Goal: Task Accomplishment & Management: Use online tool/utility

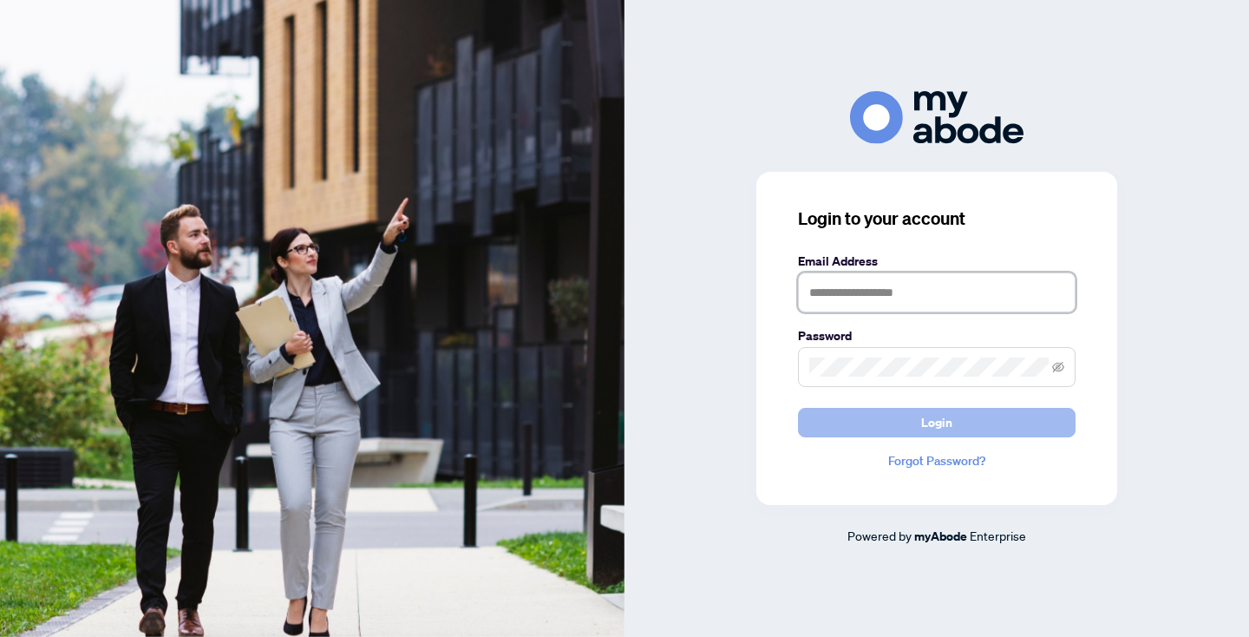
type input "**********"
click at [929, 421] on span "Login" at bounding box center [936, 422] width 31 height 28
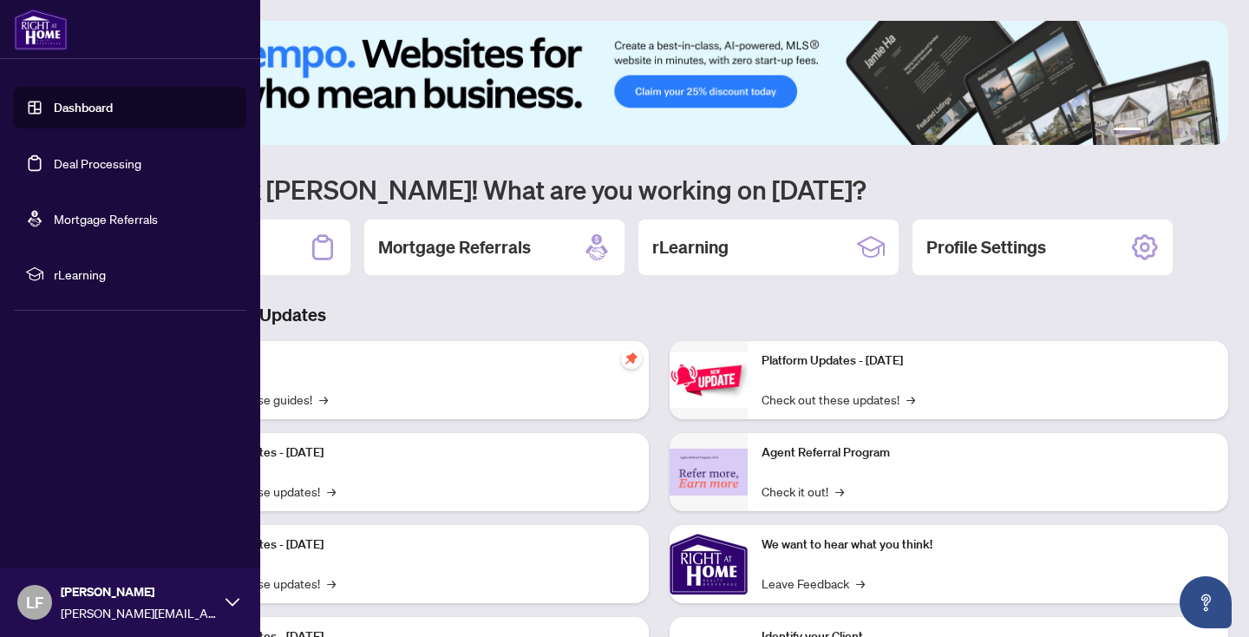
click at [109, 157] on link "Deal Processing" at bounding box center [98, 163] width 88 height 16
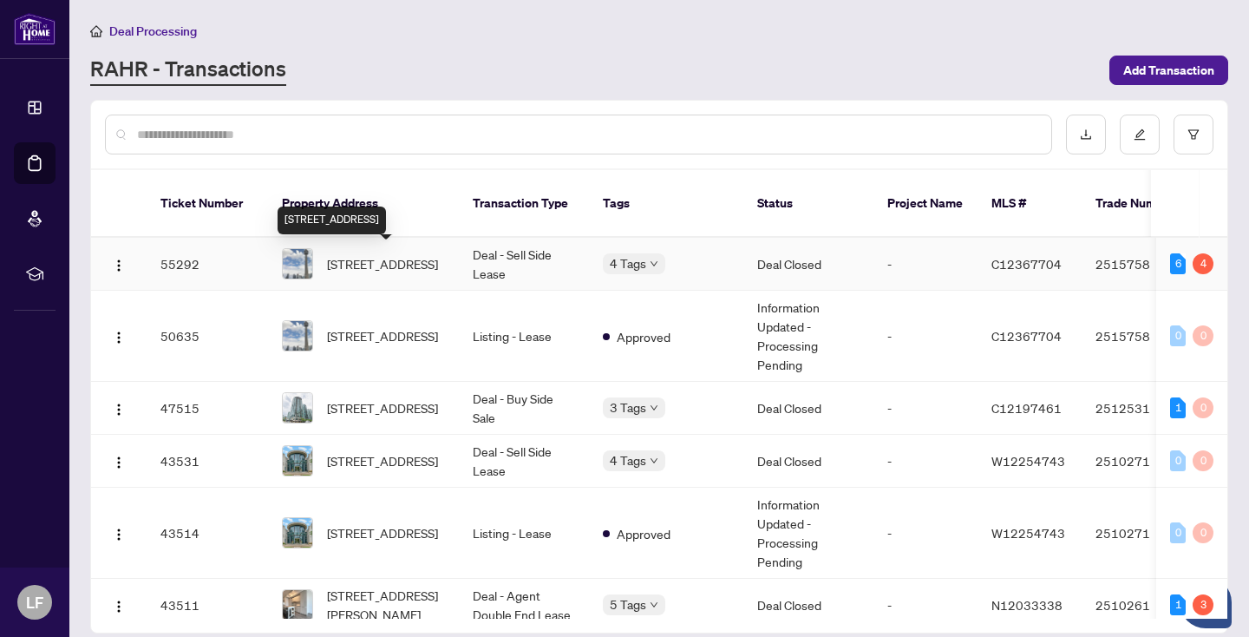
click at [397, 263] on span "3602-361 Front St, Toronto, Ontario M5V 3R5, Canada" at bounding box center [382, 263] width 111 height 19
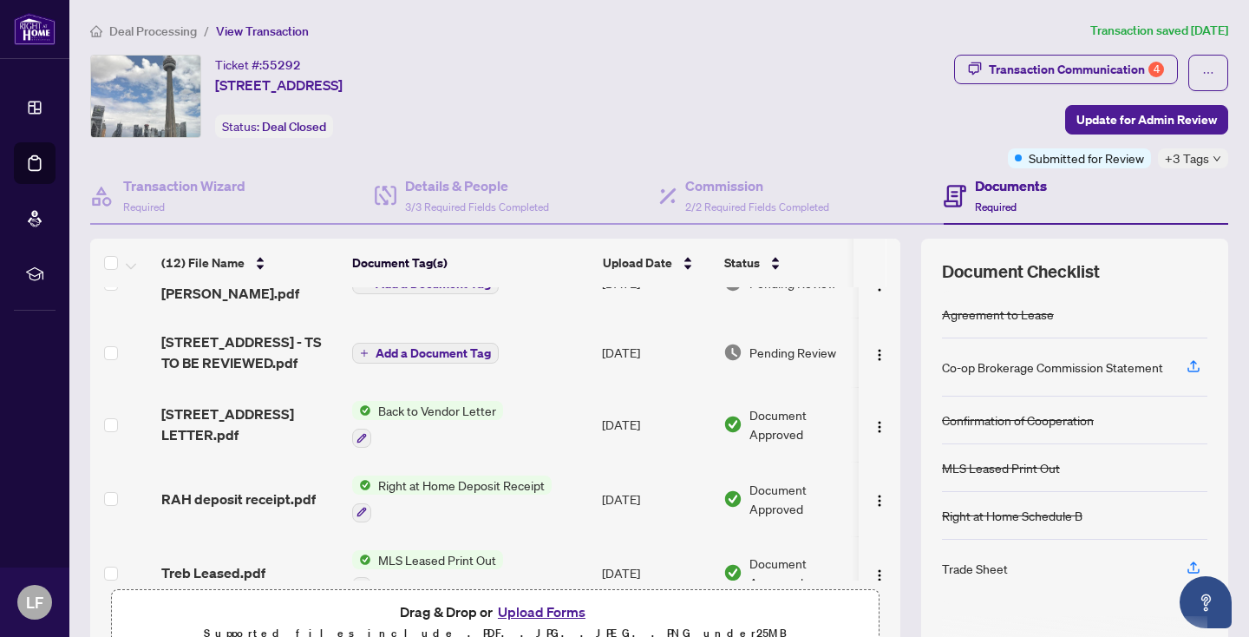
scroll to position [318, 0]
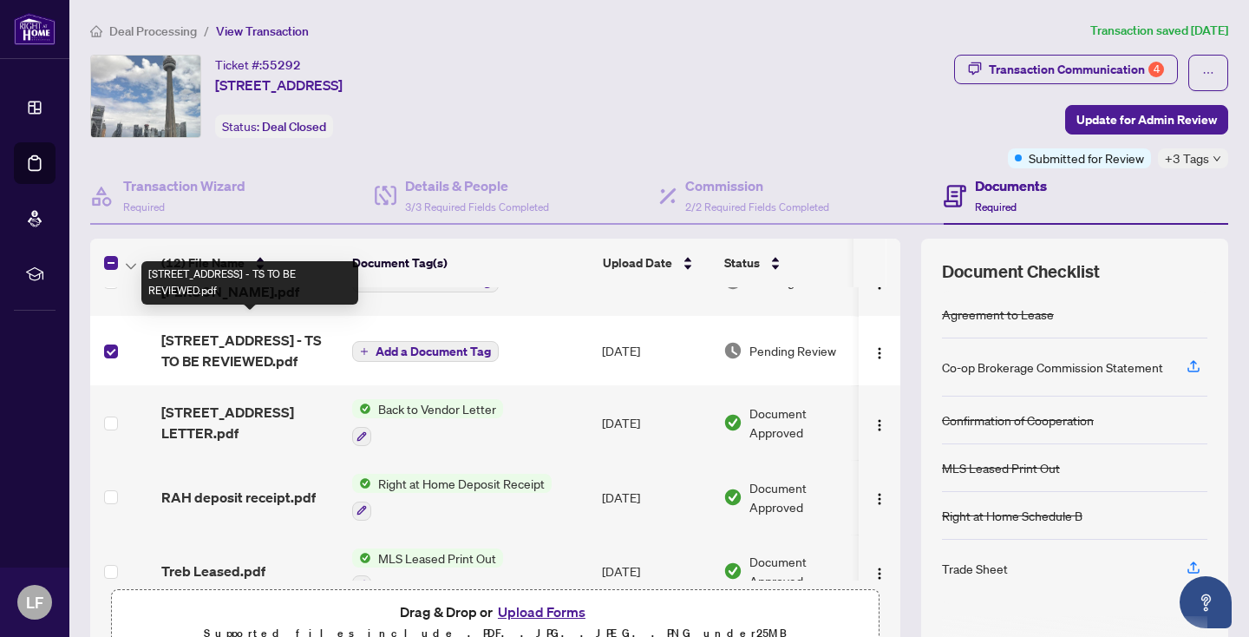
click at [282, 330] on span "3602-361 Front St - TS TO BE REVIEWED.pdf" at bounding box center [249, 351] width 177 height 42
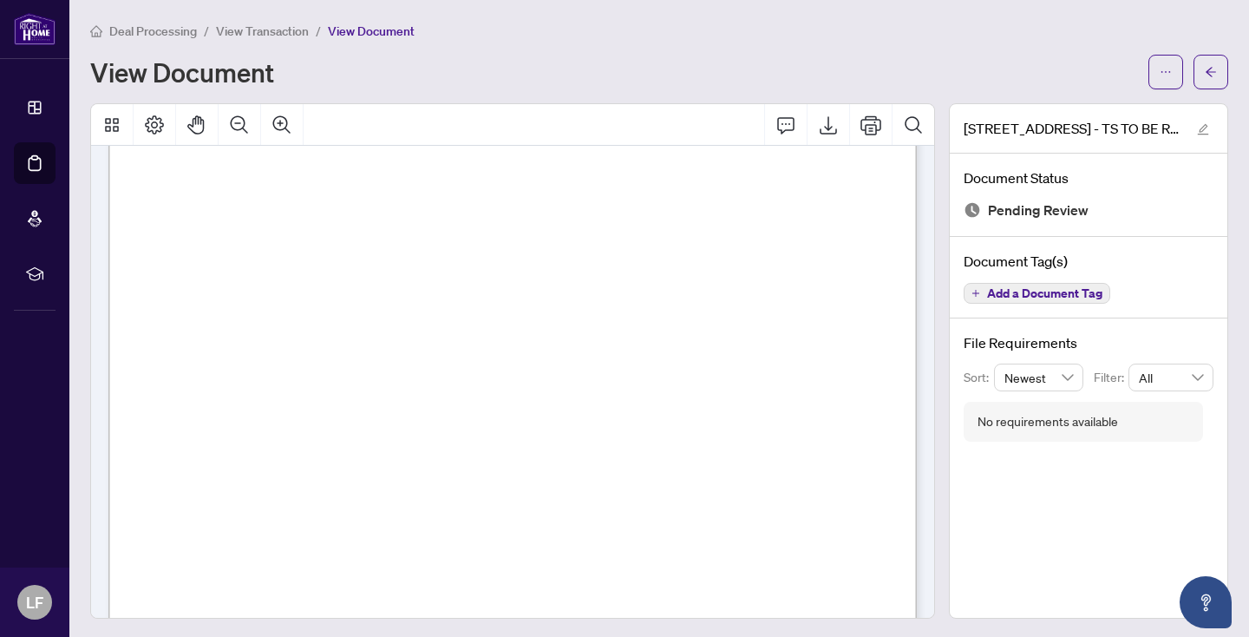
scroll to position [536, 0]
click at [876, 121] on icon "Print" at bounding box center [870, 124] width 21 height 21
click at [872, 119] on icon "Print" at bounding box center [870, 124] width 21 height 19
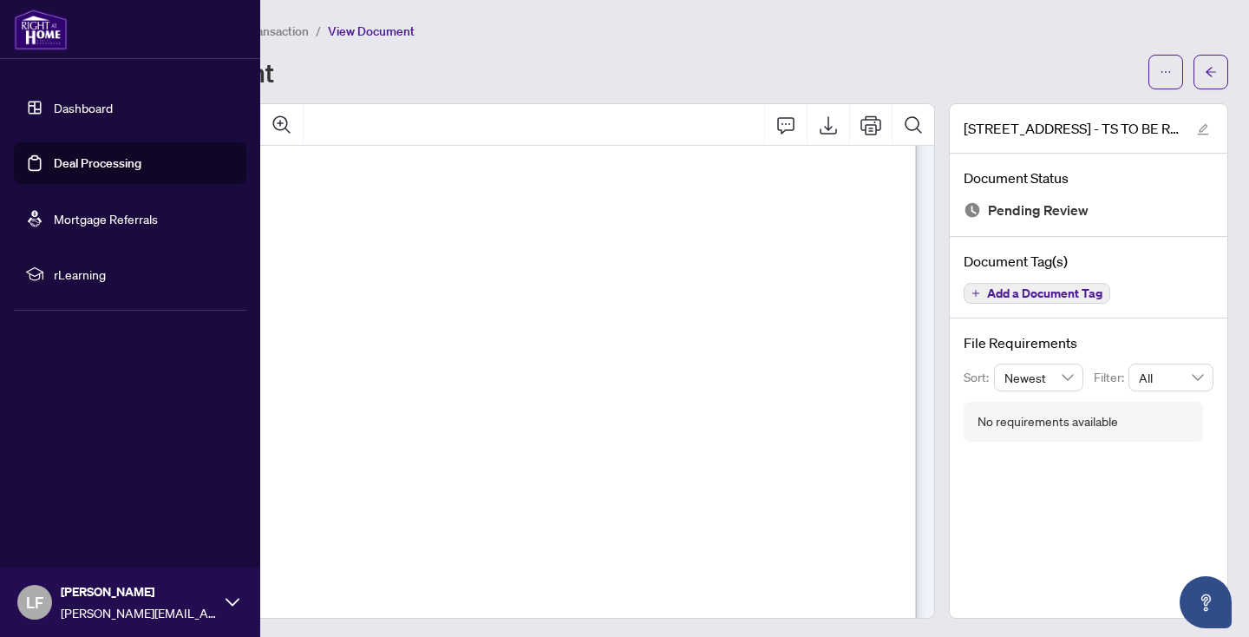
click at [141, 155] on link "Deal Processing" at bounding box center [98, 163] width 88 height 16
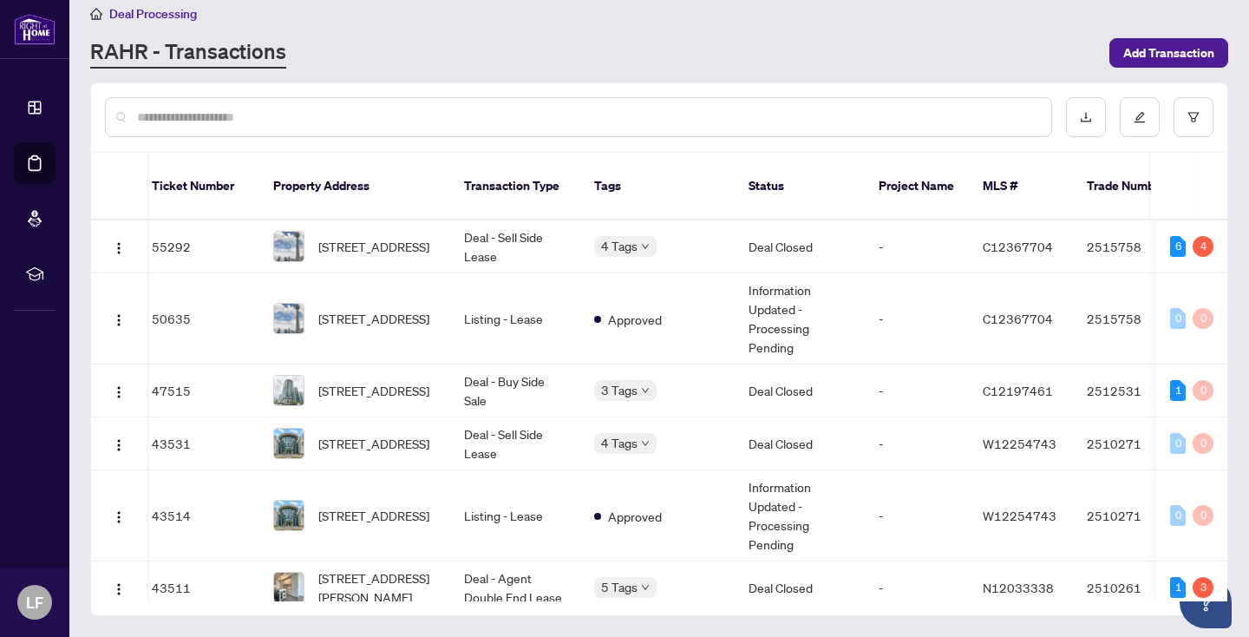
scroll to position [12, 0]
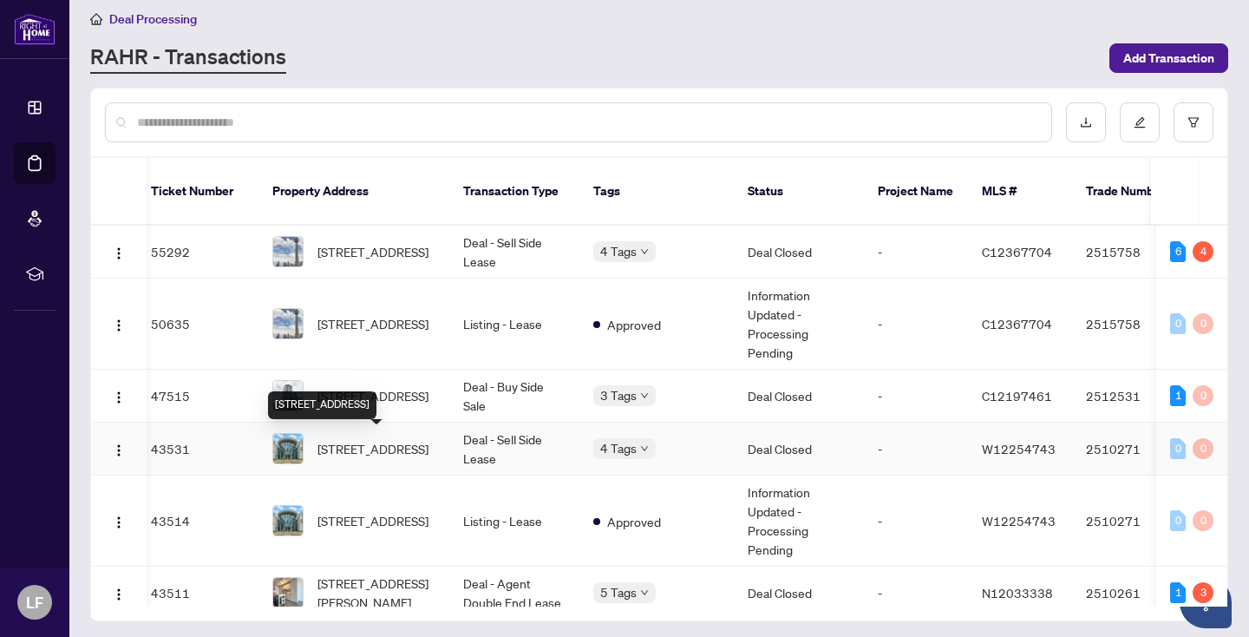
click at [361, 439] on span "207-2087 Lake Shore Blvd, Toronto, Ontario M8V 4G3, Canada" at bounding box center [372, 448] width 111 height 19
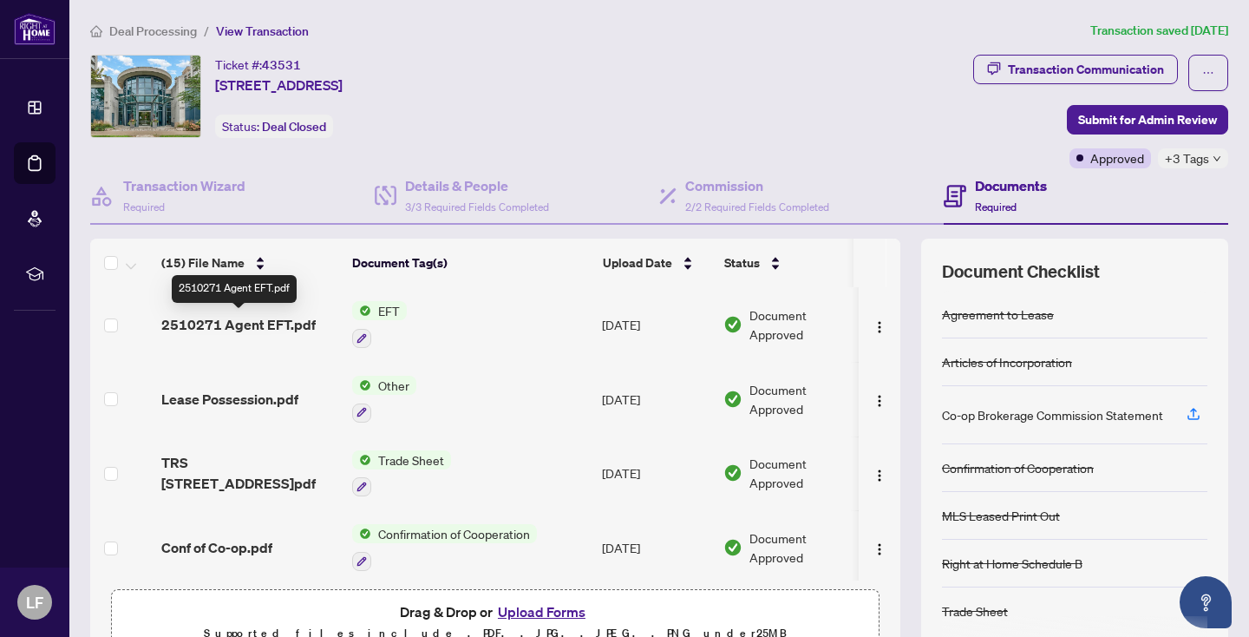
click at [292, 317] on span "2510271 Agent EFT.pdf" at bounding box center [238, 324] width 154 height 21
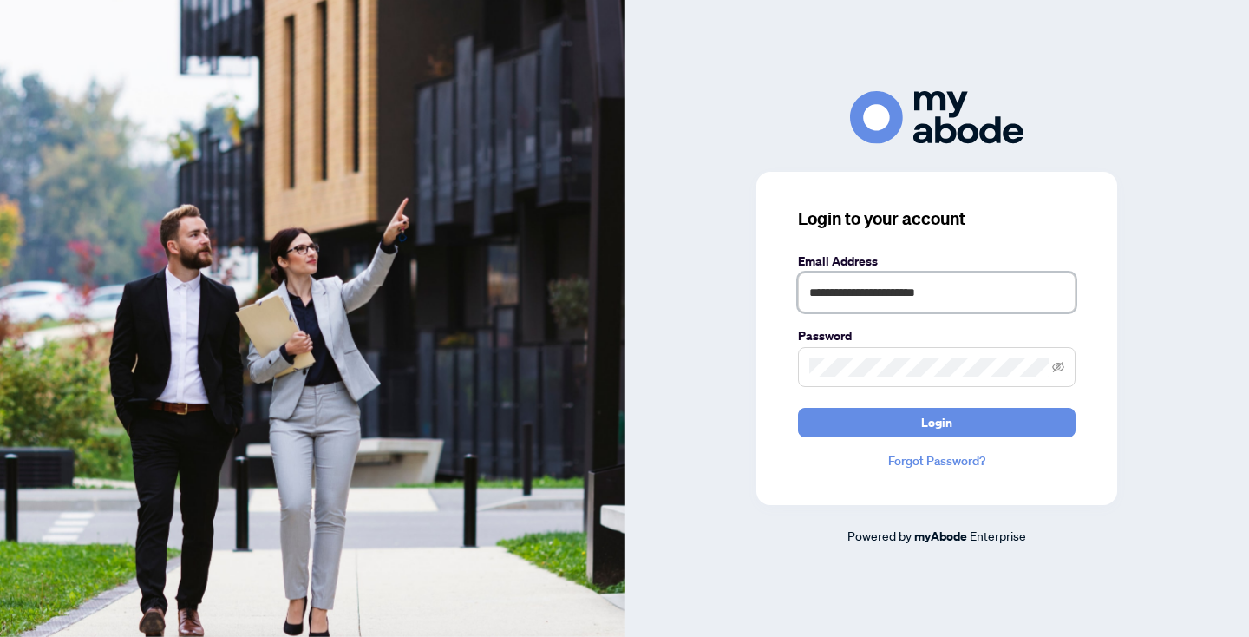
click at [1018, 290] on input "**********" at bounding box center [937, 292] width 278 height 40
type input "**********"
click at [942, 420] on span "Login" at bounding box center [936, 422] width 31 height 28
